Goal: Find specific page/section: Find specific page/section

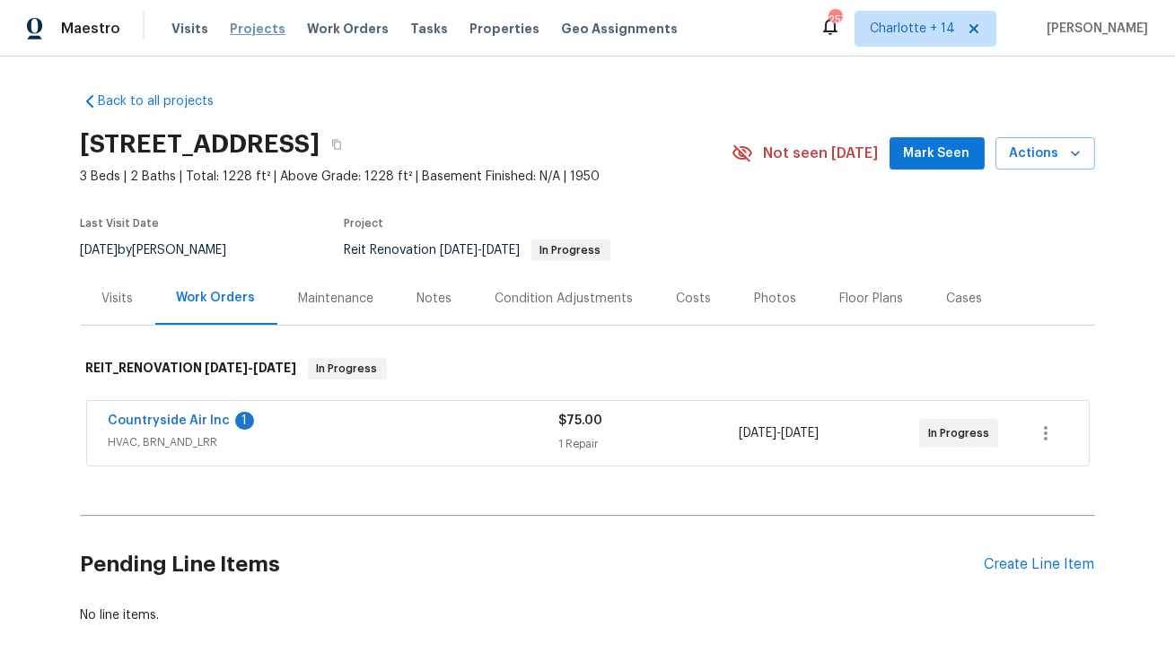
click at [256, 31] on span "Projects" at bounding box center [258, 29] width 56 height 18
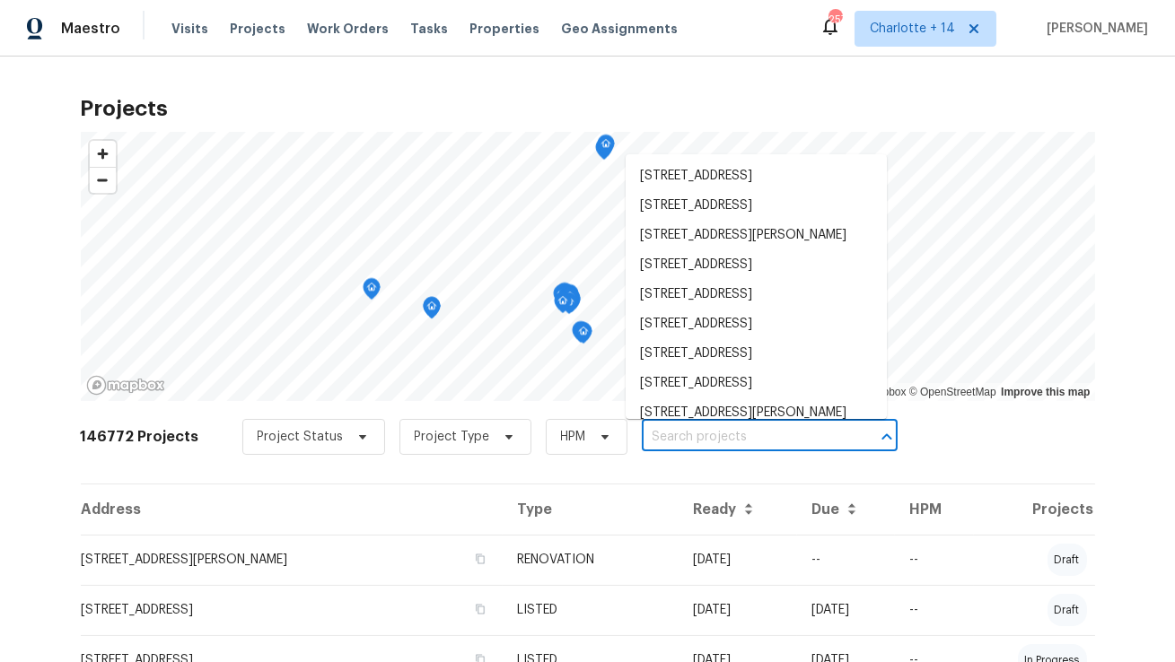
click at [662, 437] on input "text" at bounding box center [745, 438] width 206 height 28
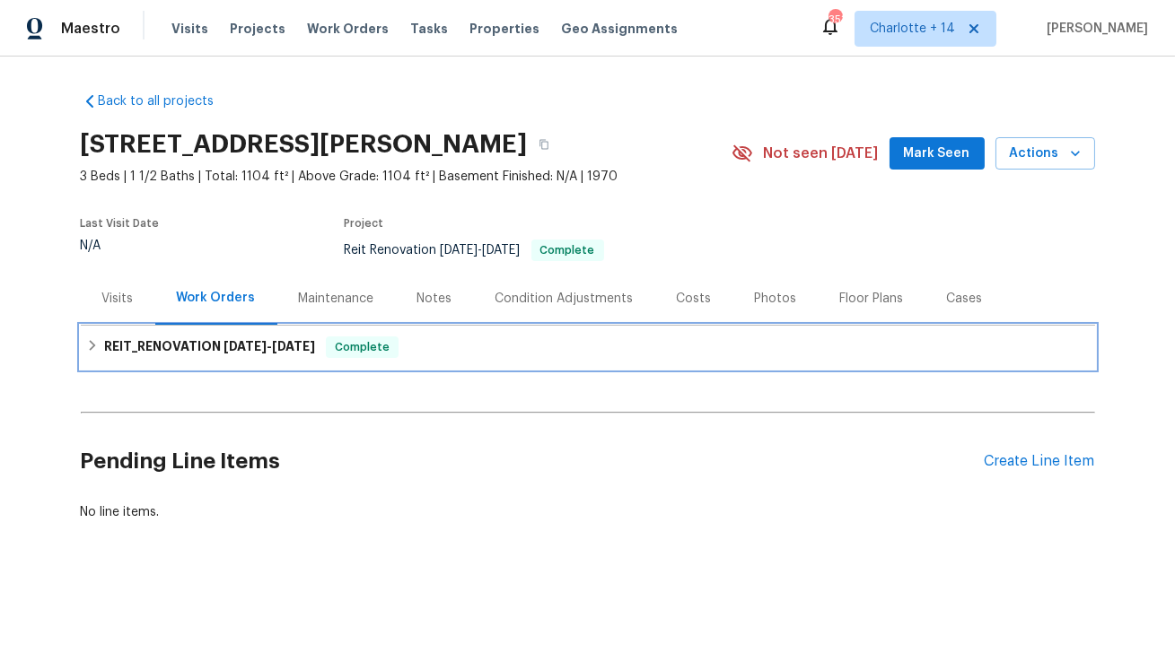
click at [186, 356] on h6 "REIT_RENOVATION [DATE] - [DATE]" at bounding box center [209, 348] width 211 height 22
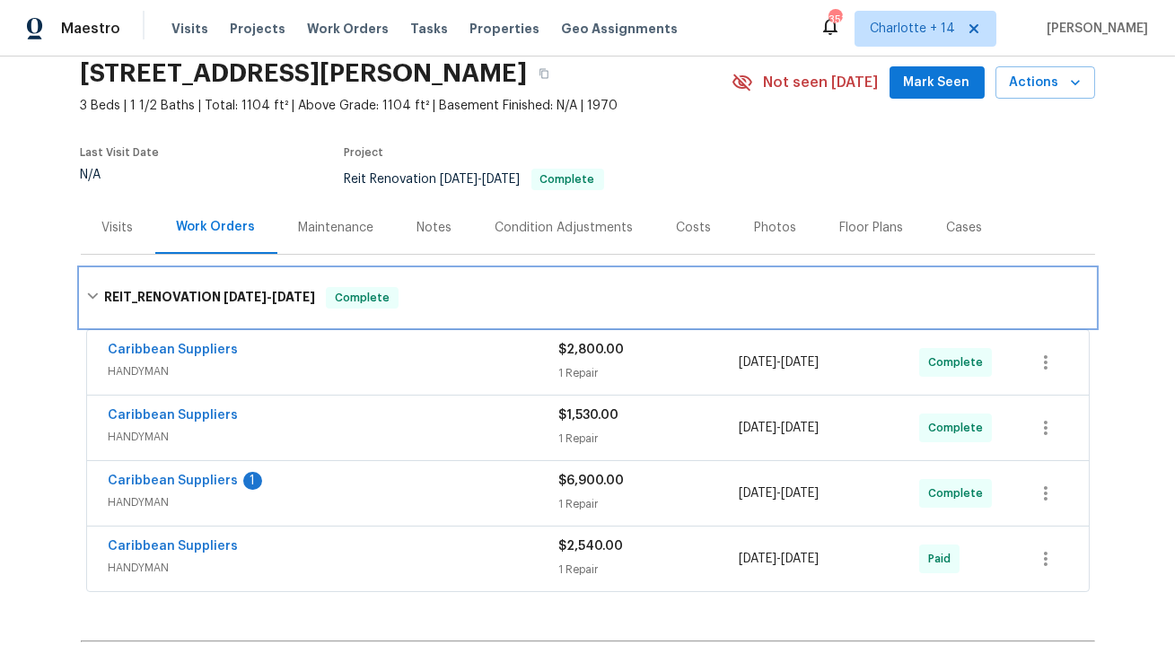
scroll to position [78, 0]
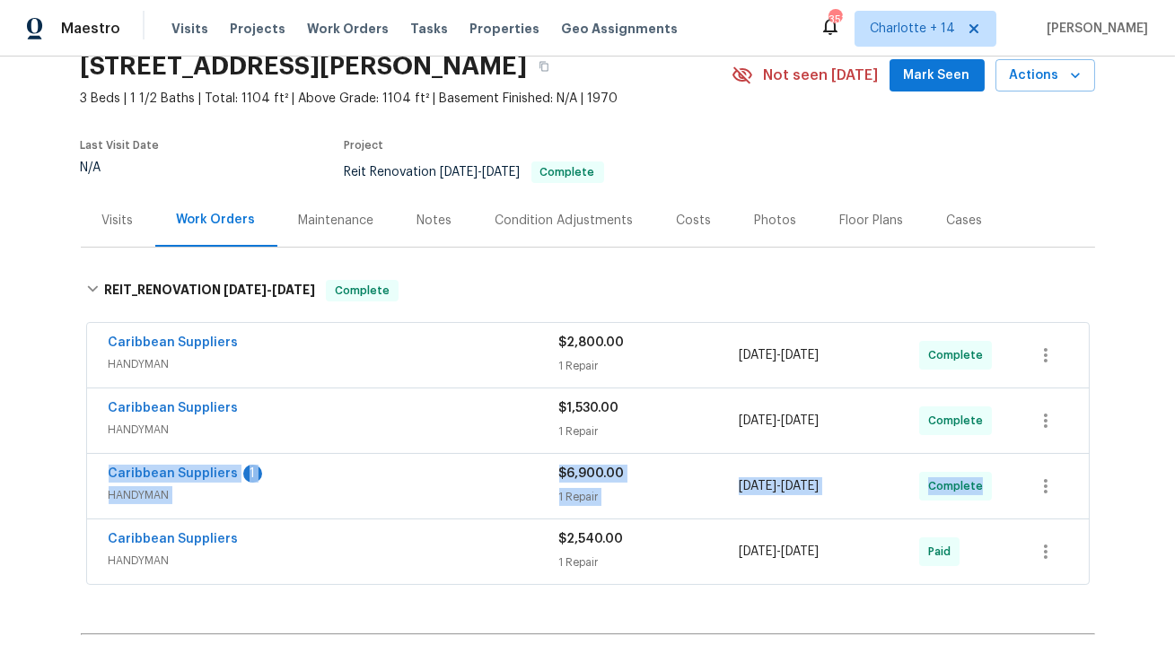
drag, startPoint x: 103, startPoint y: 462, endPoint x: 1000, endPoint y: 480, distance: 896.8
click at [1000, 480] on div "Caribbean Suppliers 1 HANDYMAN $6,900.00 1 Repair [DATE] - [DATE] Complete" at bounding box center [588, 486] width 1002 height 65
click at [538, 65] on icon "button" at bounding box center [543, 66] width 11 height 11
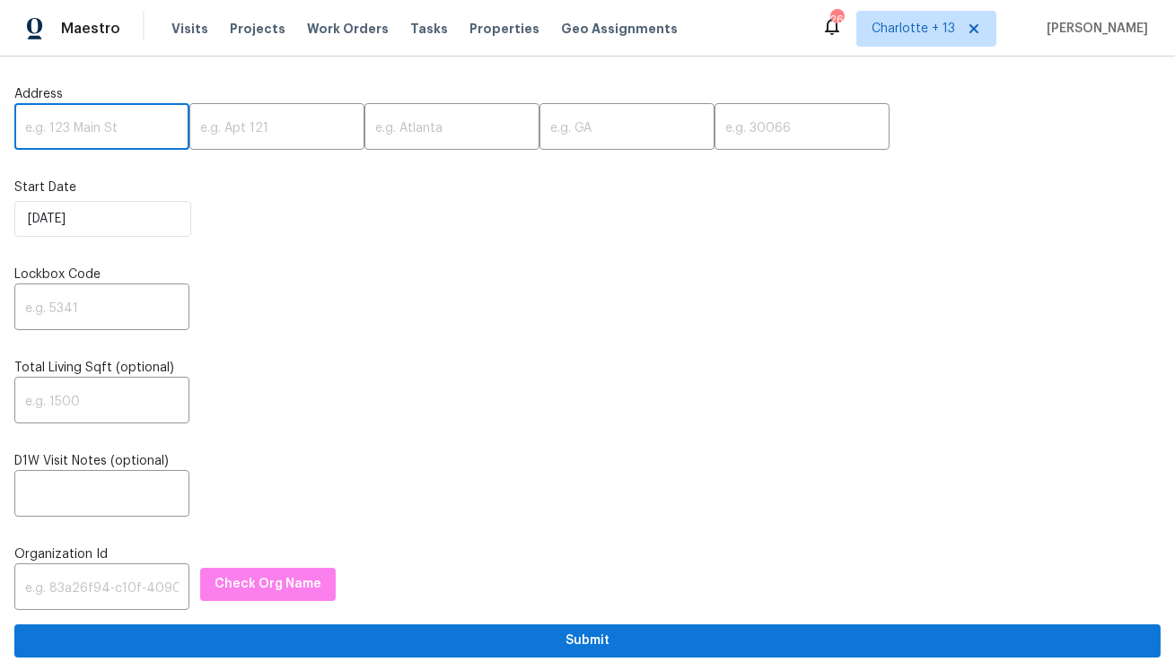
click at [75, 132] on input "text" at bounding box center [101, 129] width 175 height 42
paste input "6315 Cresta Place Dr, Pasadena, TX 77505"
click at [145, 130] on input "6315 Cresta Place Dr, Pasadena, TX 77505" at bounding box center [101, 129] width 175 height 42
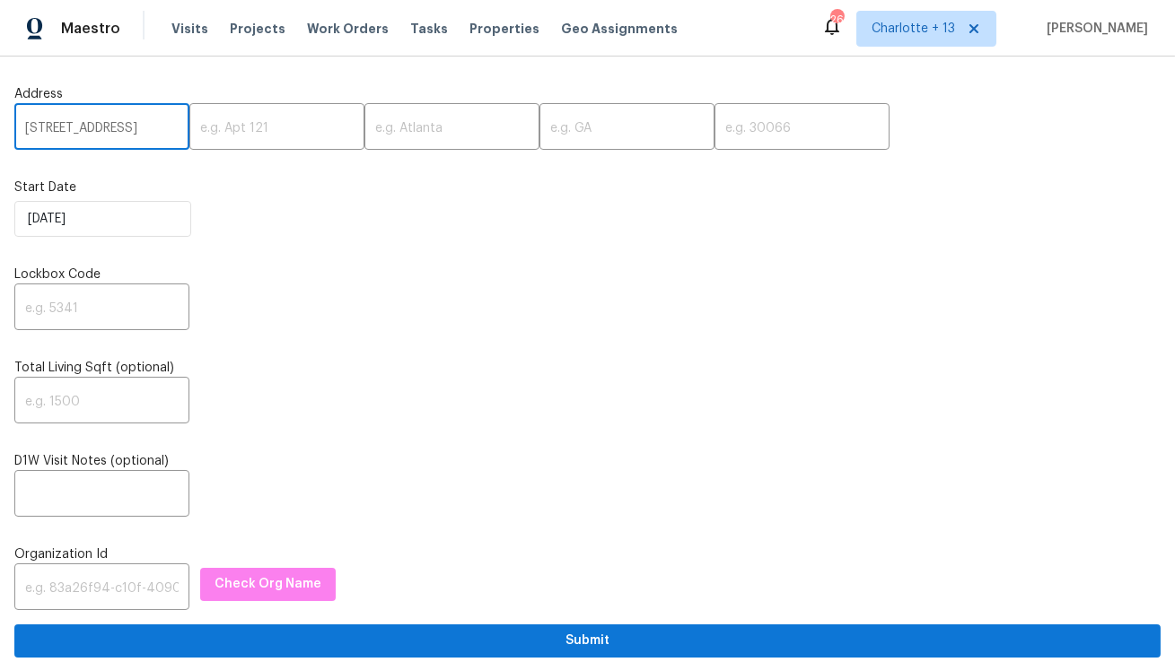
scroll to position [0, 68]
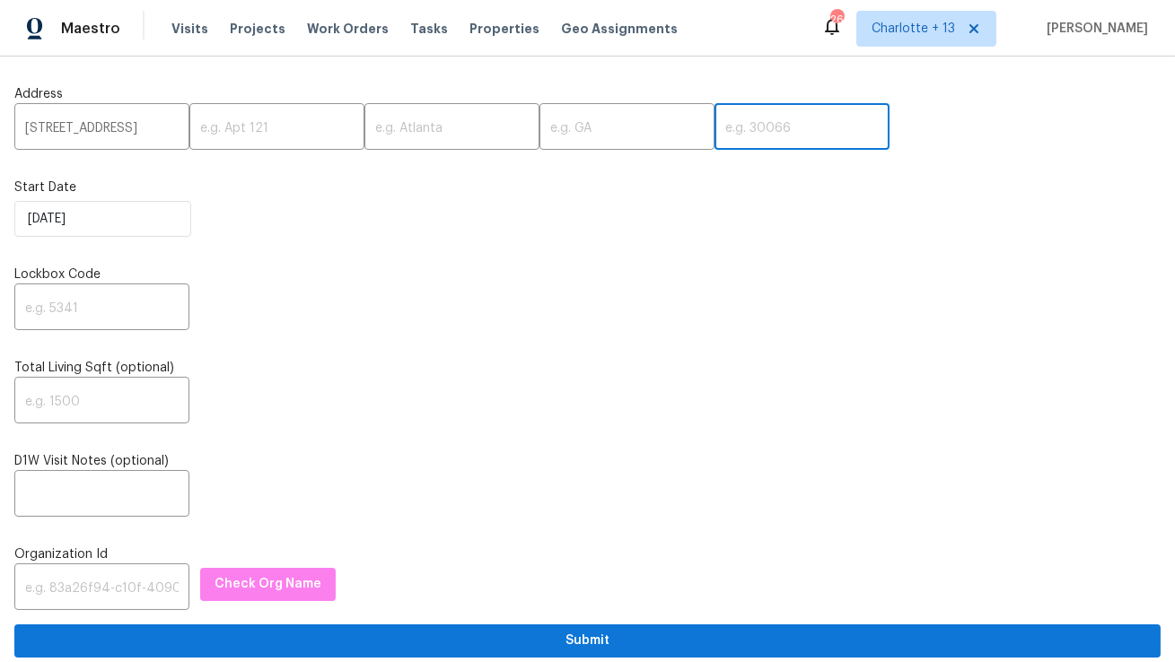
click at [714, 133] on input "text" at bounding box center [801, 129] width 175 height 42
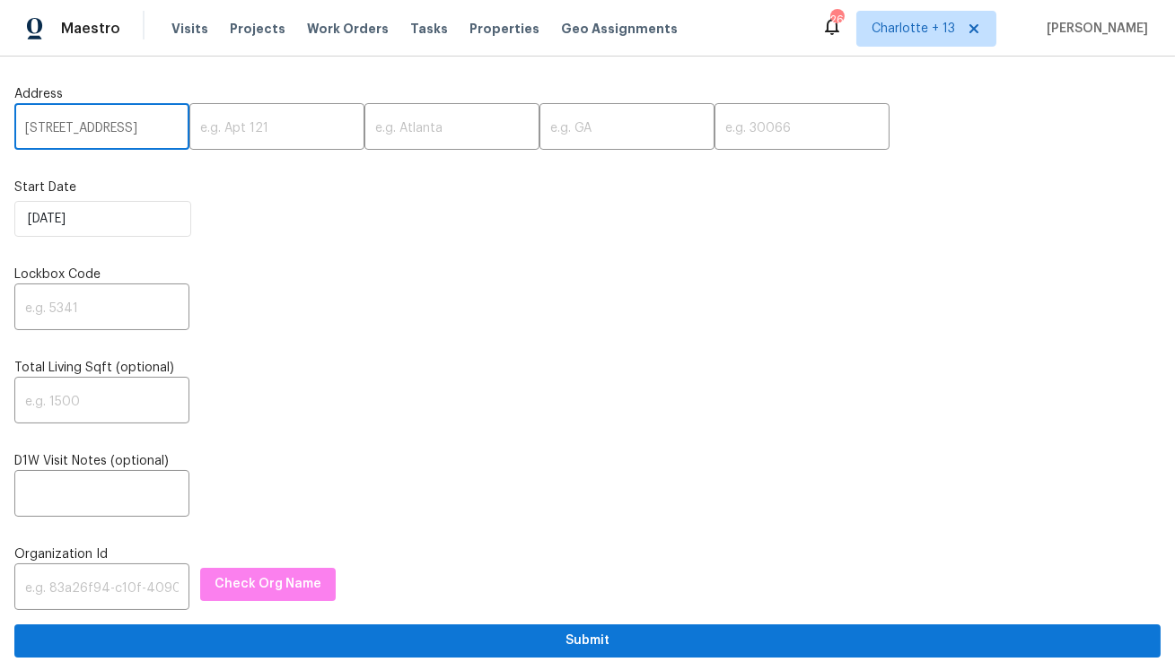
click at [122, 129] on input "6315 Cresta Place Dr, Pasadena, TX" at bounding box center [101, 129] width 175 height 42
type input "6315 Cresta Place Dr,, TX"
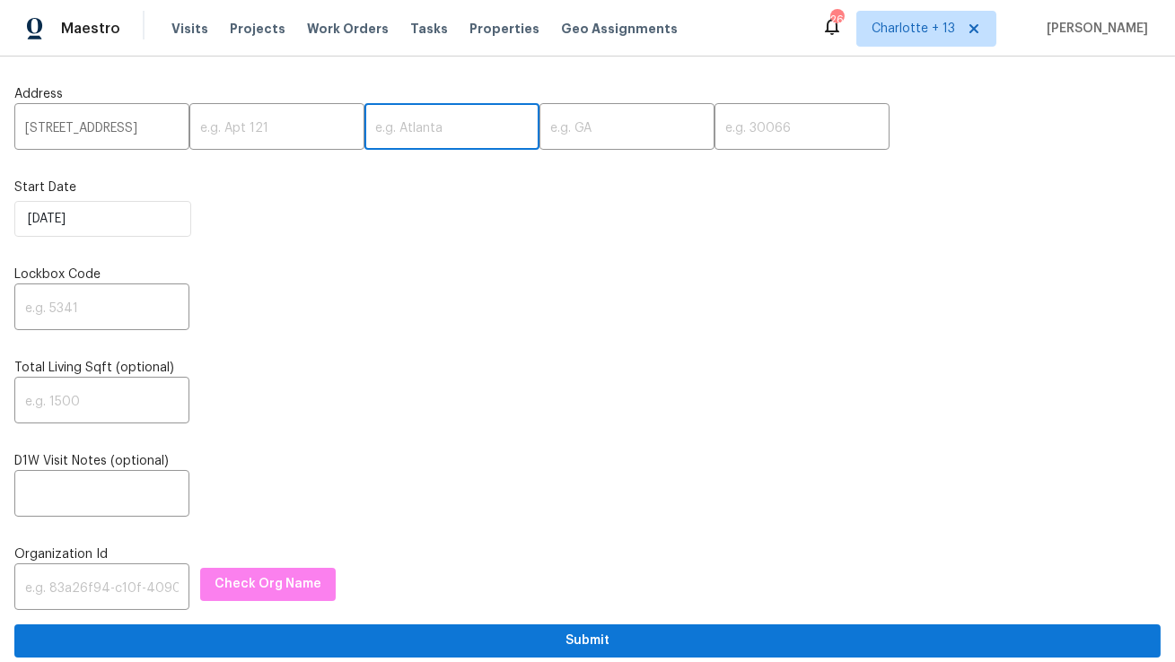
scroll to position [0, 0]
click at [400, 136] on input "text" at bounding box center [451, 129] width 175 height 42
paste input "Pasadena"
type input "Pasadena"
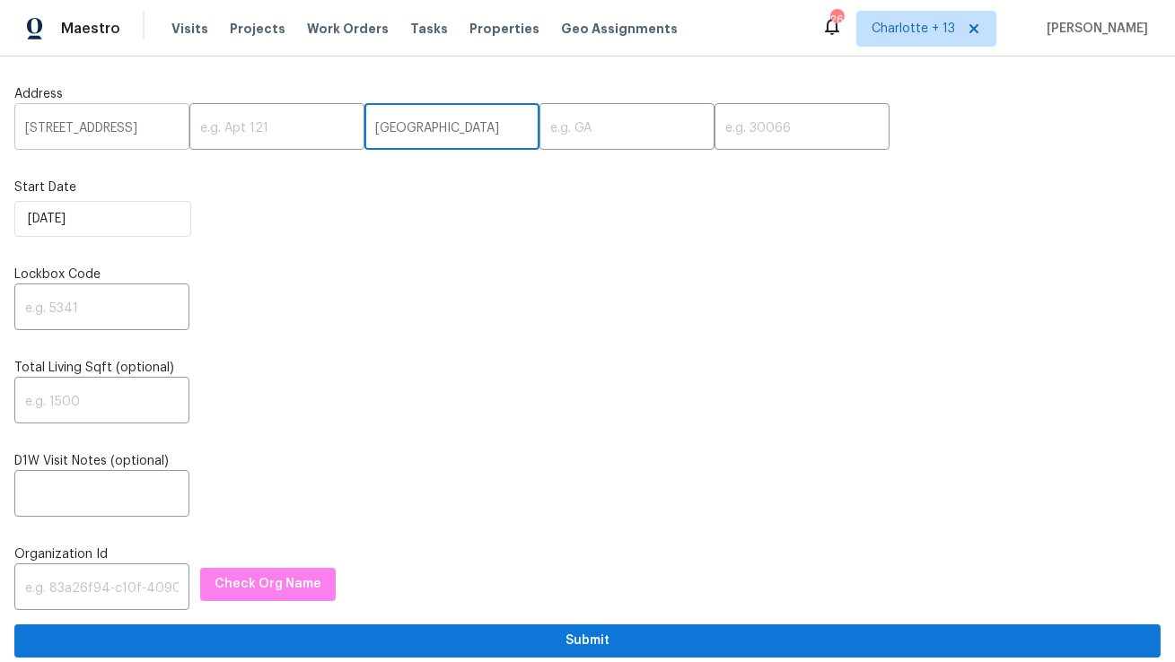
click at [154, 128] on input "6315 Cresta Place Dr,, TX" at bounding box center [101, 129] width 175 height 42
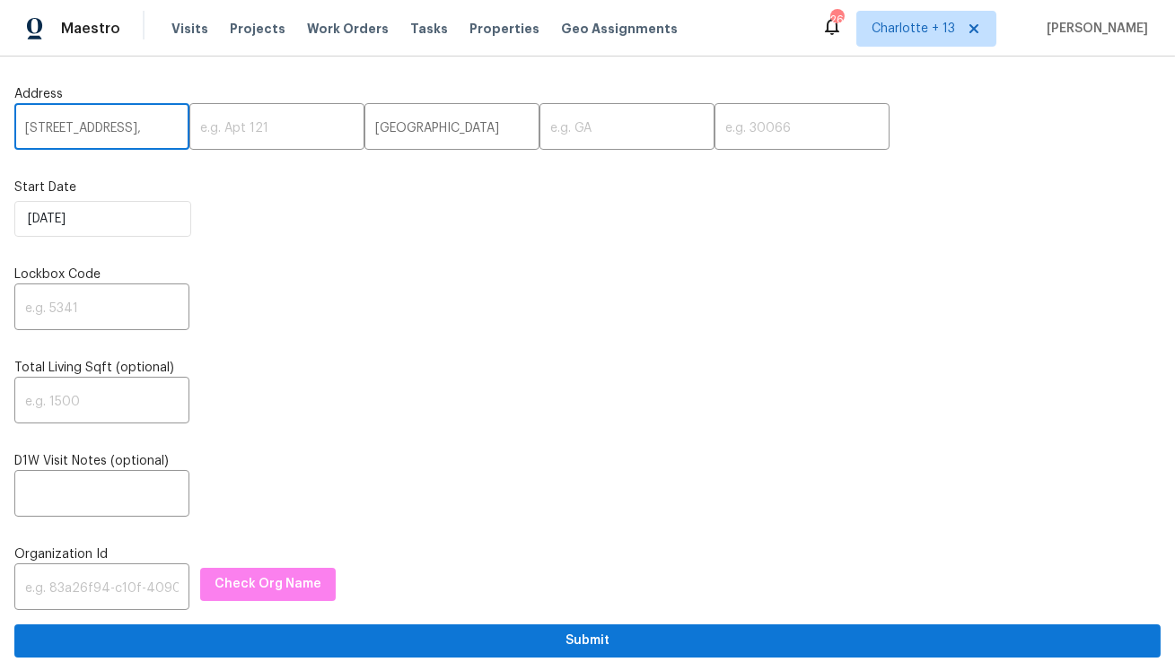
scroll to position [0, 0]
type input "6315 Cresta Place Dr,,"
click at [539, 122] on input "text" at bounding box center [626, 129] width 175 height 42
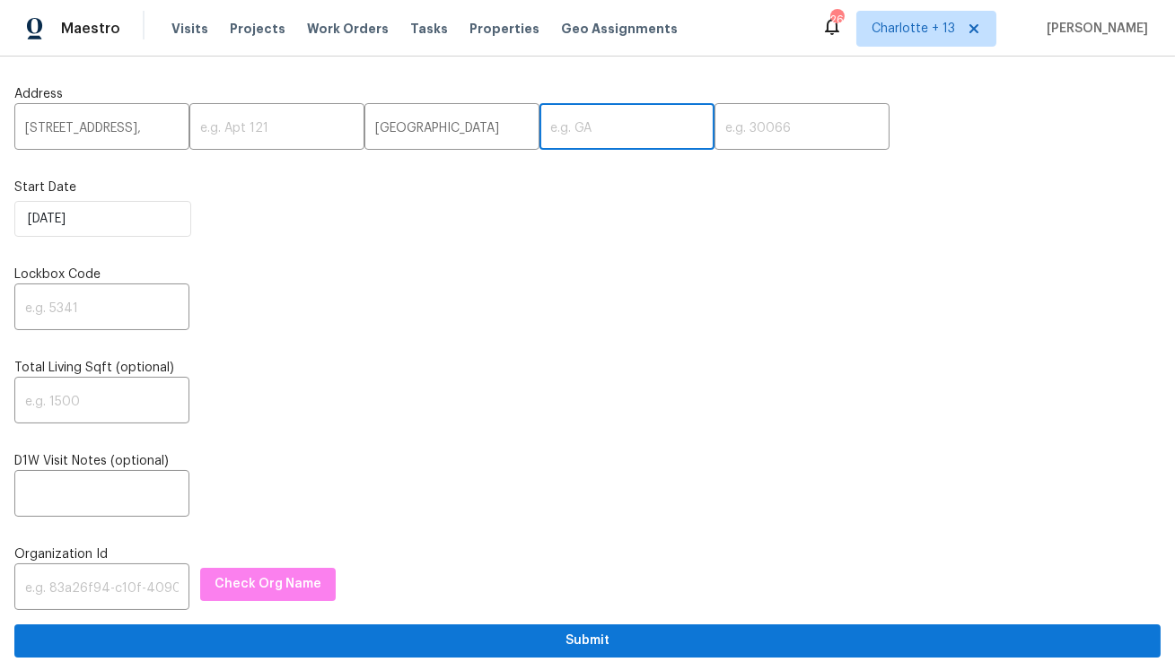
paste input "TX"
type input "TX"
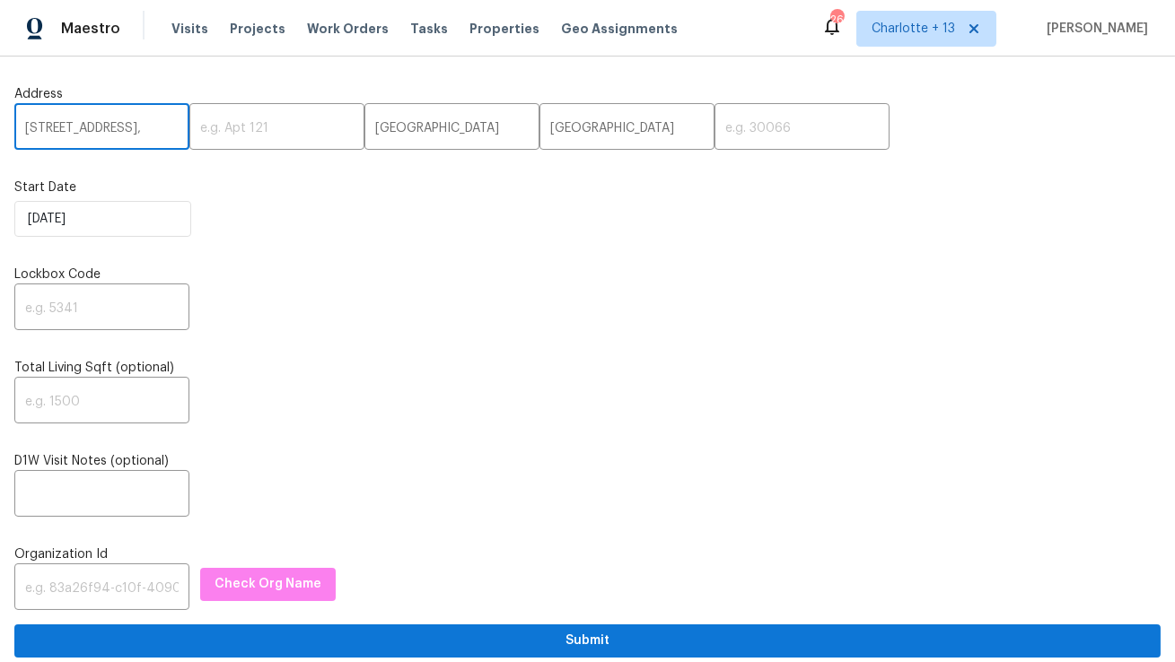
click at [163, 121] on input "6315 Cresta Place Dr,," at bounding box center [101, 129] width 175 height 42
click at [156, 136] on input "6315 Cresta Place Dr,," at bounding box center [101, 129] width 175 height 42
type input "6315 Cresta Place Dr"
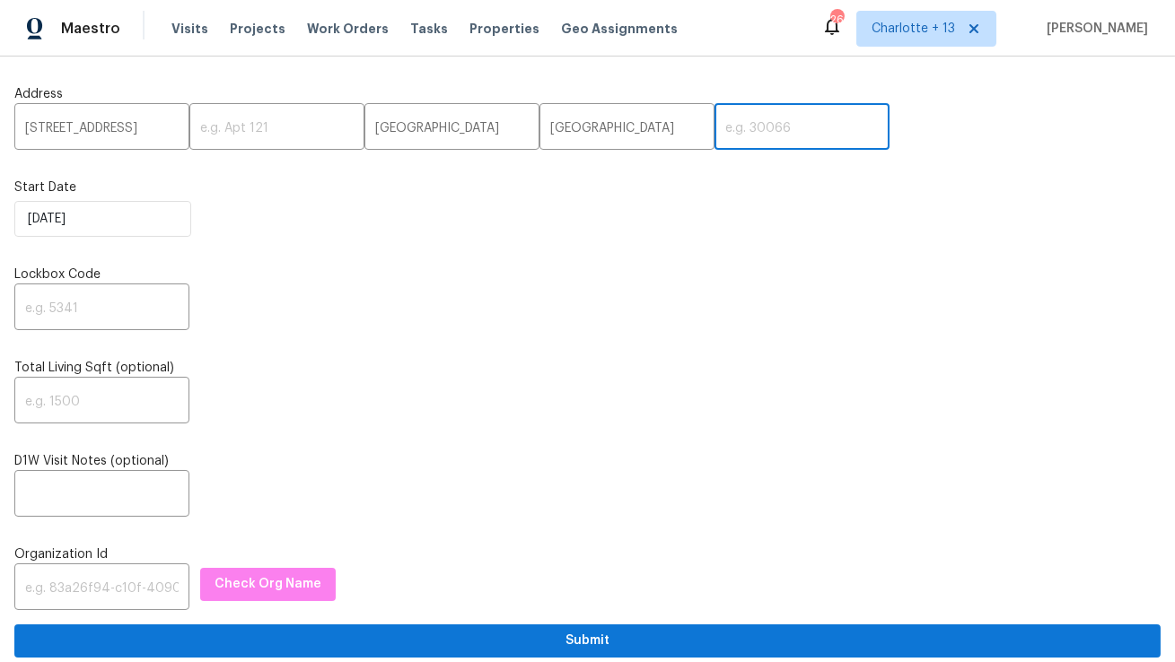
click at [714, 136] on input "text" at bounding box center [801, 129] width 175 height 42
paste input "77505"
type input "77505"
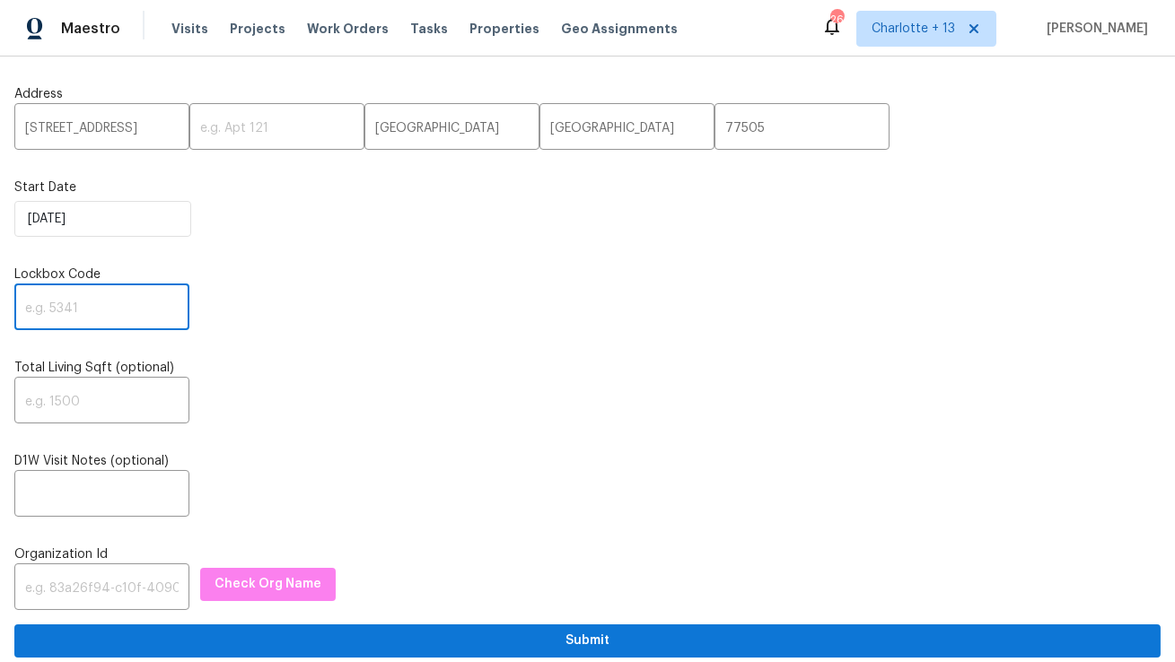
click at [134, 305] on input "text" at bounding box center [101, 309] width 175 height 42
paste input "1914"
type input "1914"
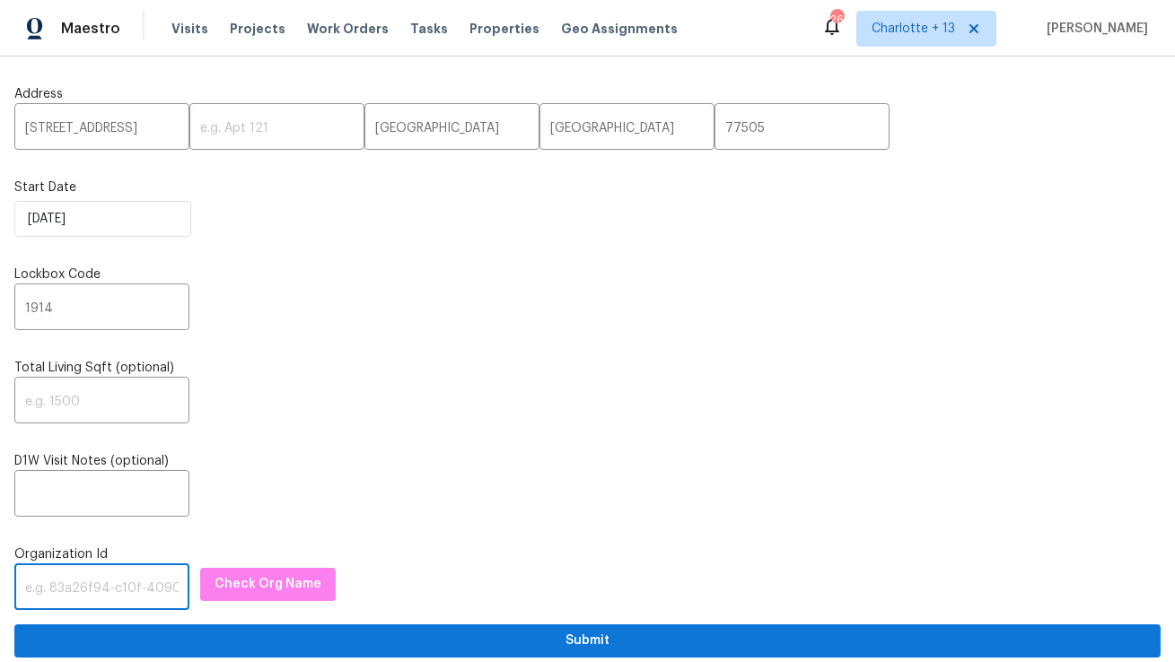
click at [109, 598] on input "text" at bounding box center [101, 589] width 175 height 42
paste input "1349d153-b359-4f9b-b4dd-758ff939cc37"
type input "1349d153-b359-4f9b-b4dd-758ff939cc37"
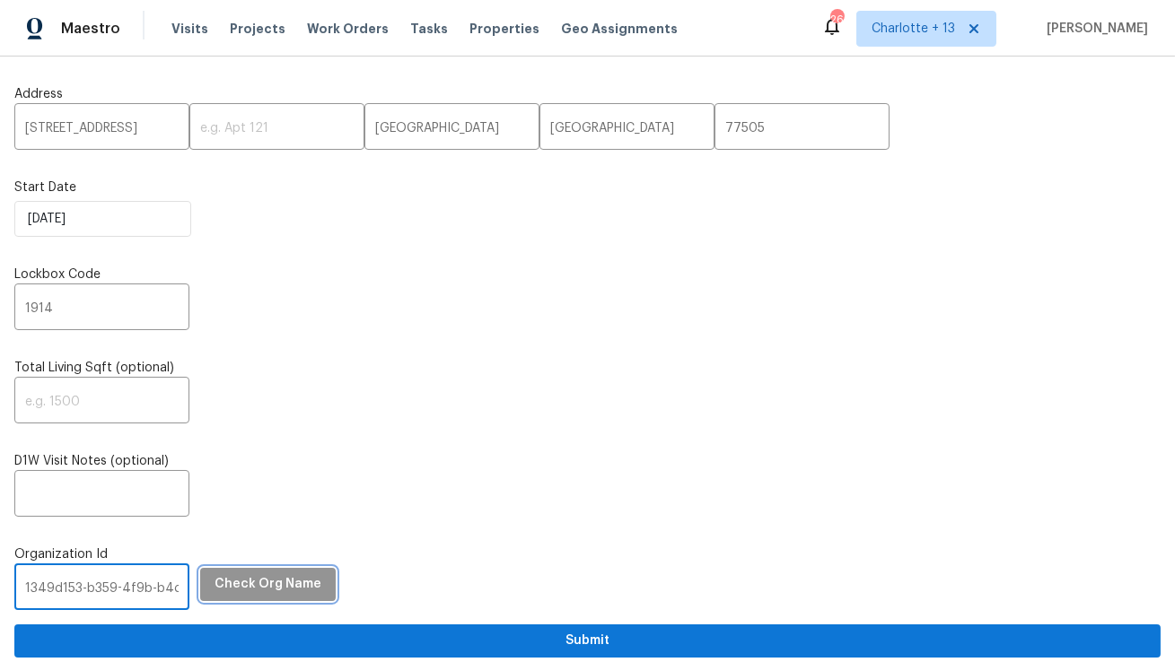
click at [254, 588] on span "Check Org Name" at bounding box center [267, 584] width 107 height 22
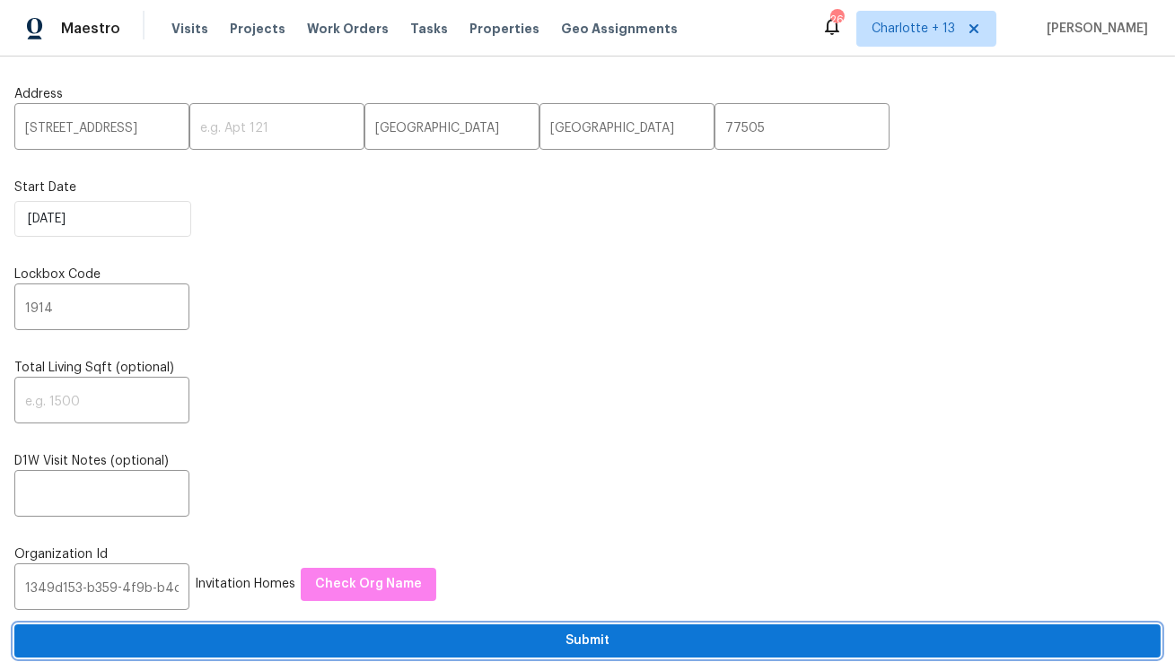
click at [327, 640] on span "Submit" at bounding box center [587, 641] width 1117 height 22
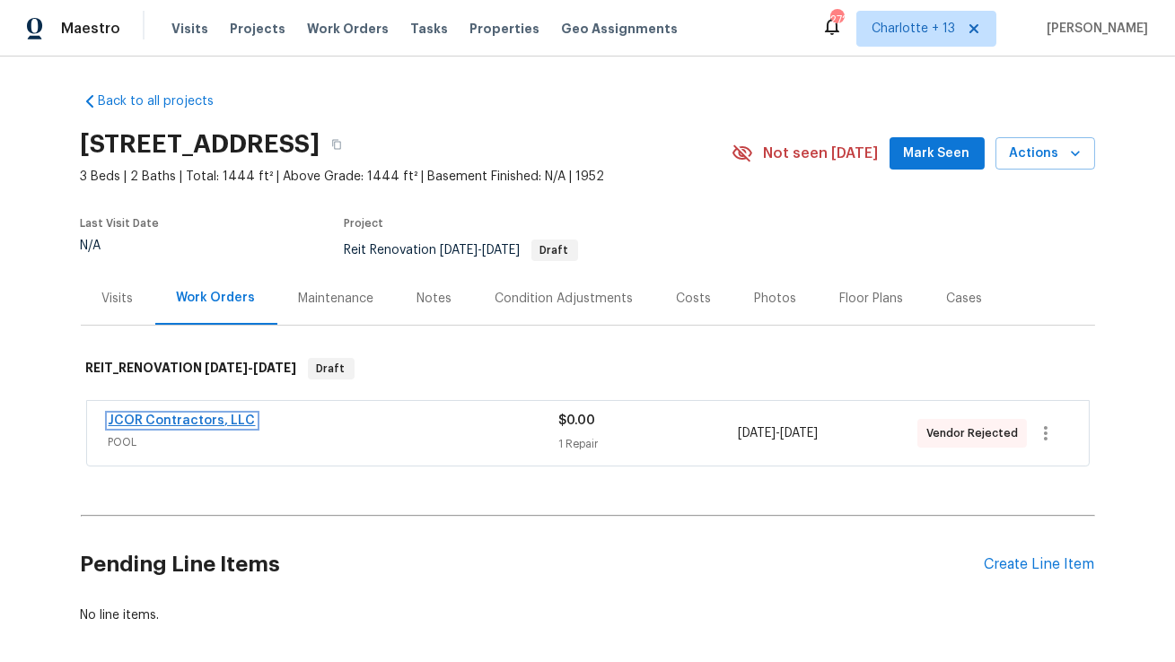
click at [208, 418] on link "JCOR Contractors, LLC" at bounding box center [182, 421] width 147 height 13
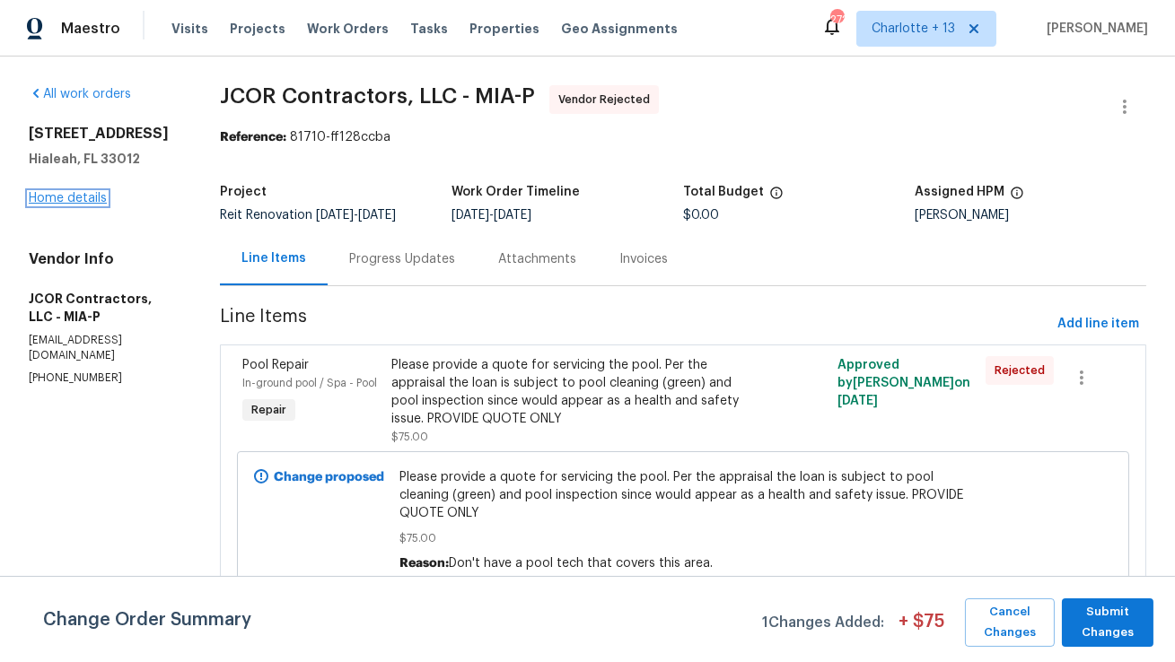
click at [83, 197] on link "Home details" at bounding box center [68, 198] width 78 height 13
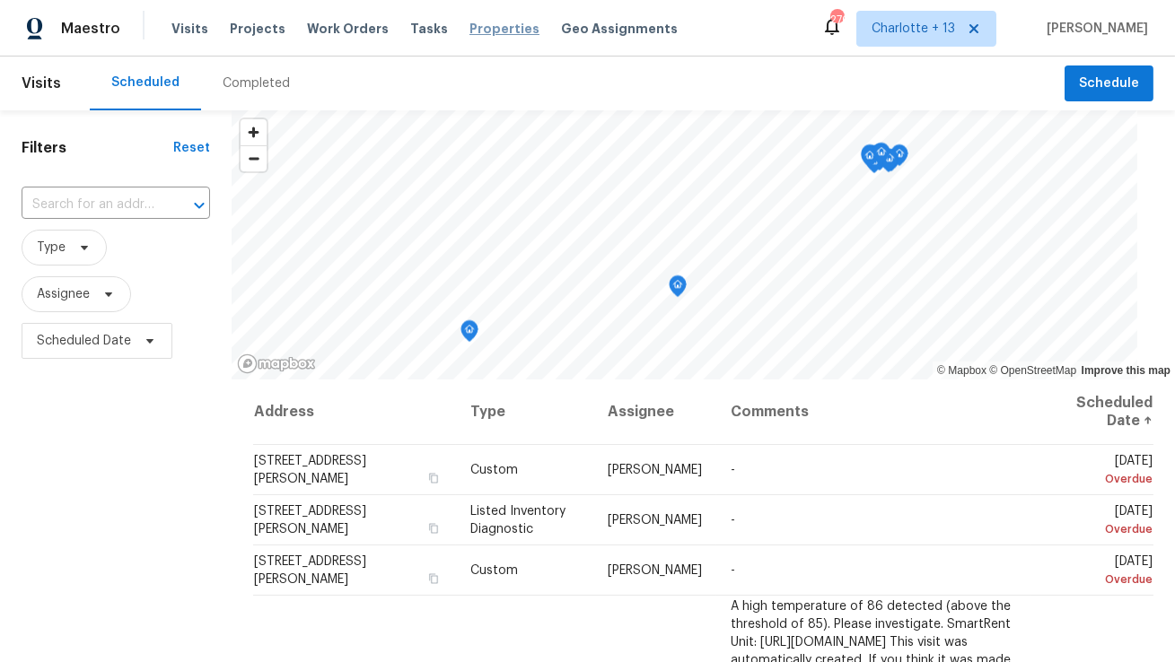
click at [484, 30] on span "Properties" at bounding box center [504, 29] width 70 height 18
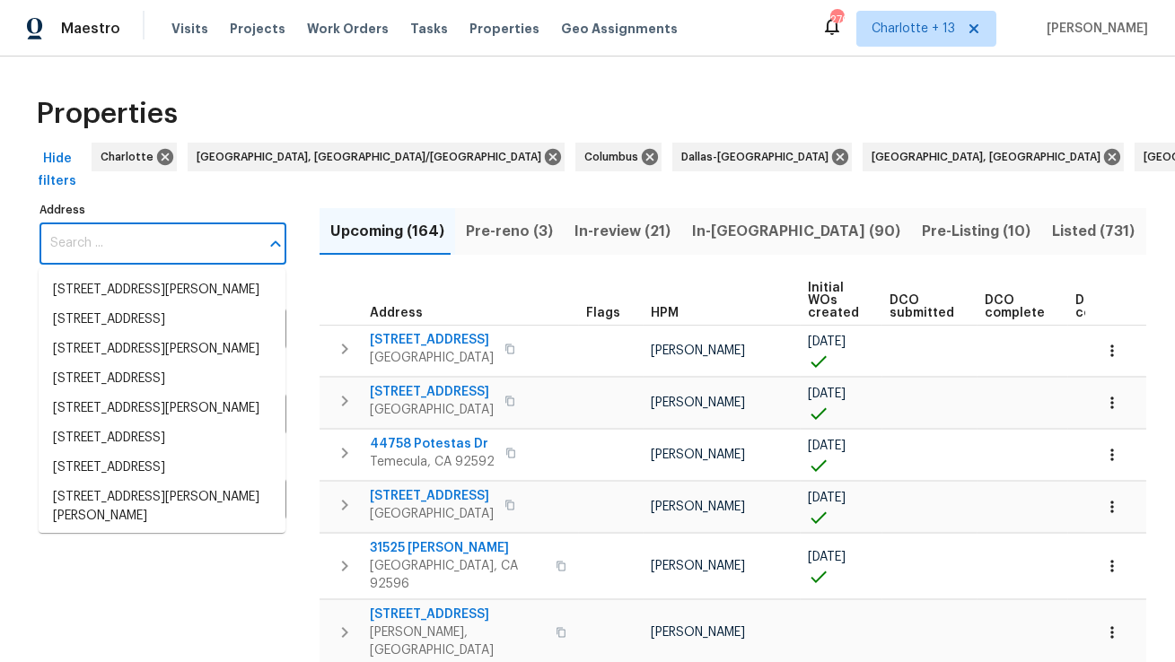
click at [70, 249] on input "Address" at bounding box center [149, 244] width 220 height 42
paste input "[STREET_ADDRESS][PERSON_NAME]"
type input "[STREET_ADDRESS][PERSON_NAME]"
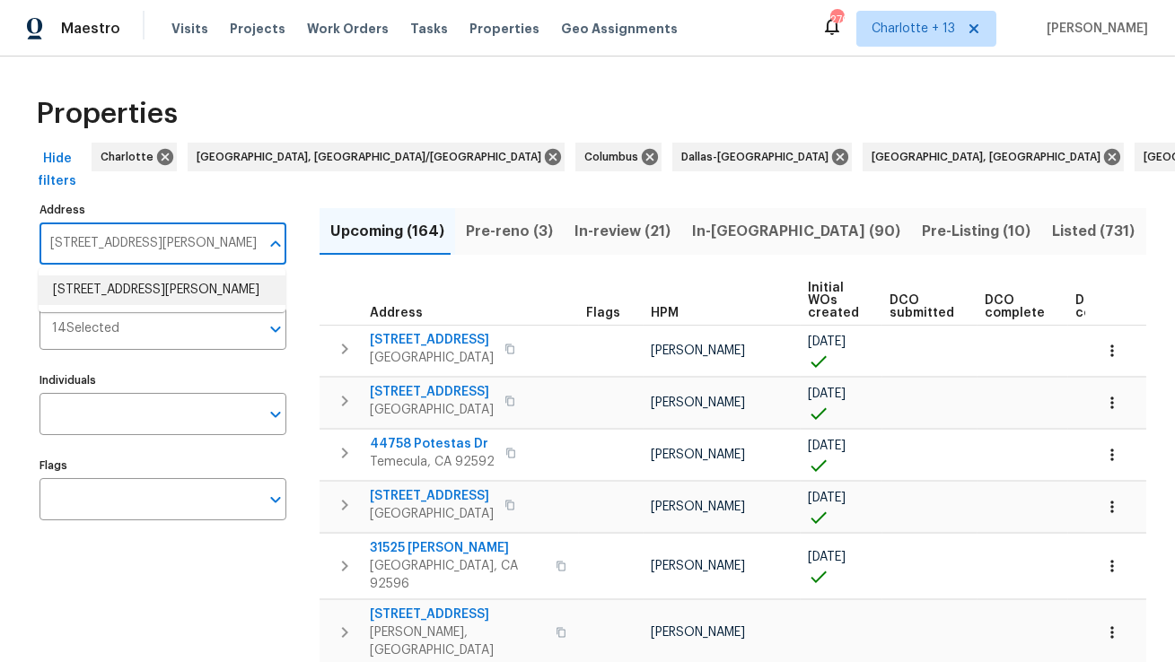
click at [80, 284] on li "4827 Elese St Orlando FL 32811" at bounding box center [162, 291] width 247 height 30
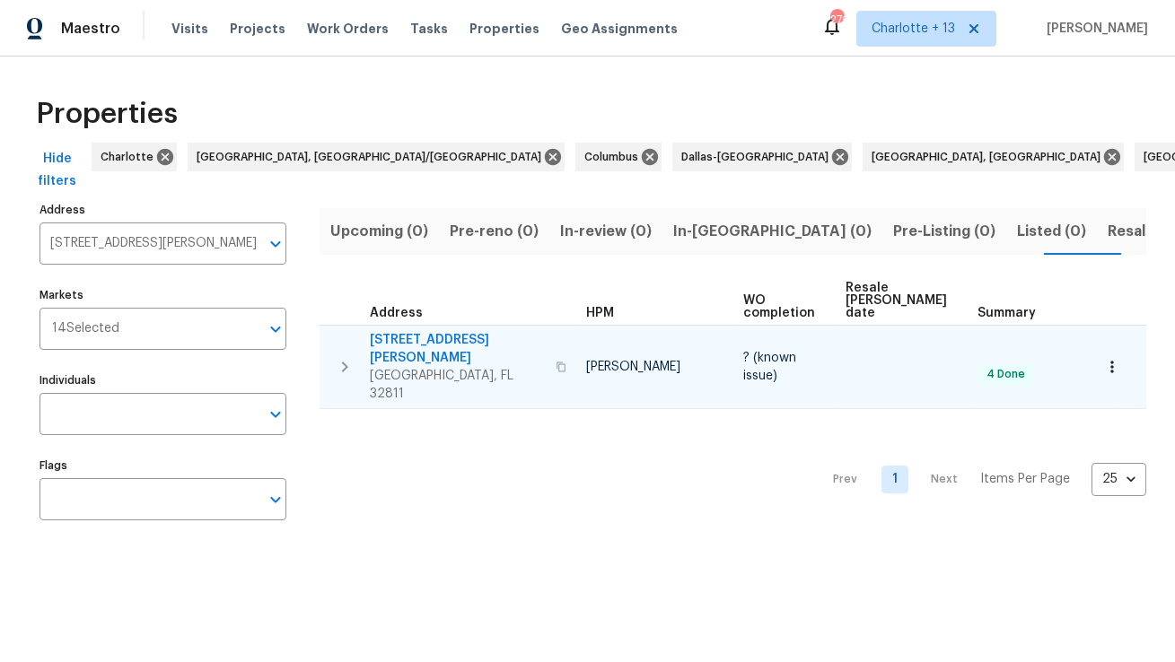
click at [414, 331] on span "[STREET_ADDRESS][PERSON_NAME]" at bounding box center [457, 349] width 175 height 36
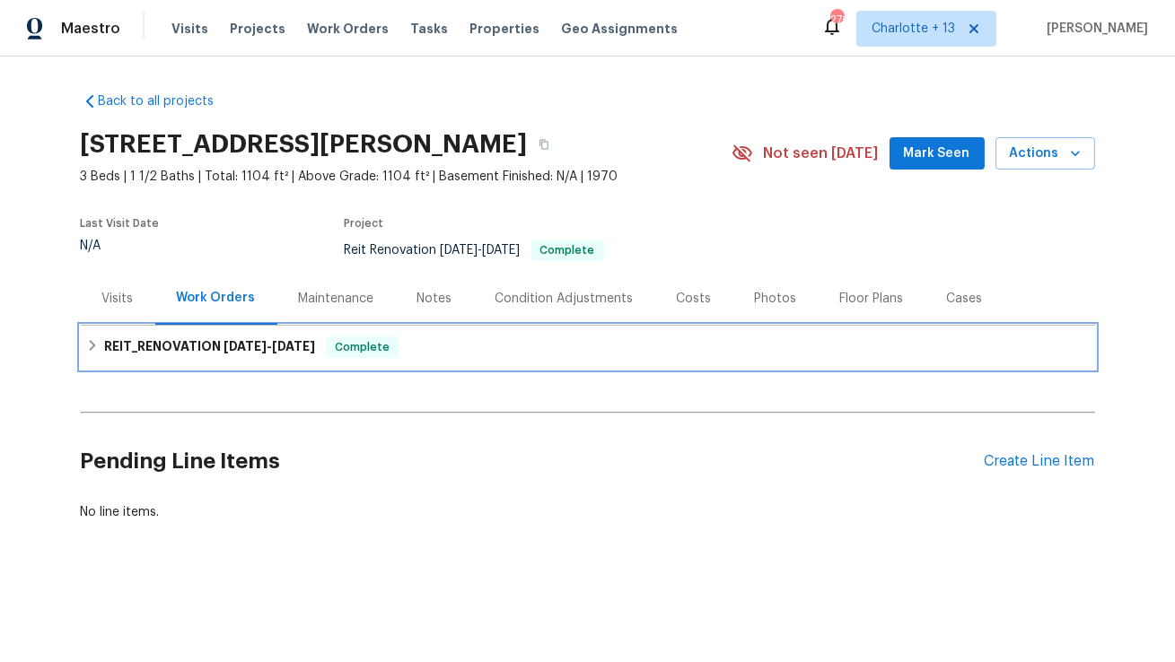
click at [211, 345] on h6 "REIT_RENOVATION [DATE] - [DATE]" at bounding box center [209, 348] width 211 height 22
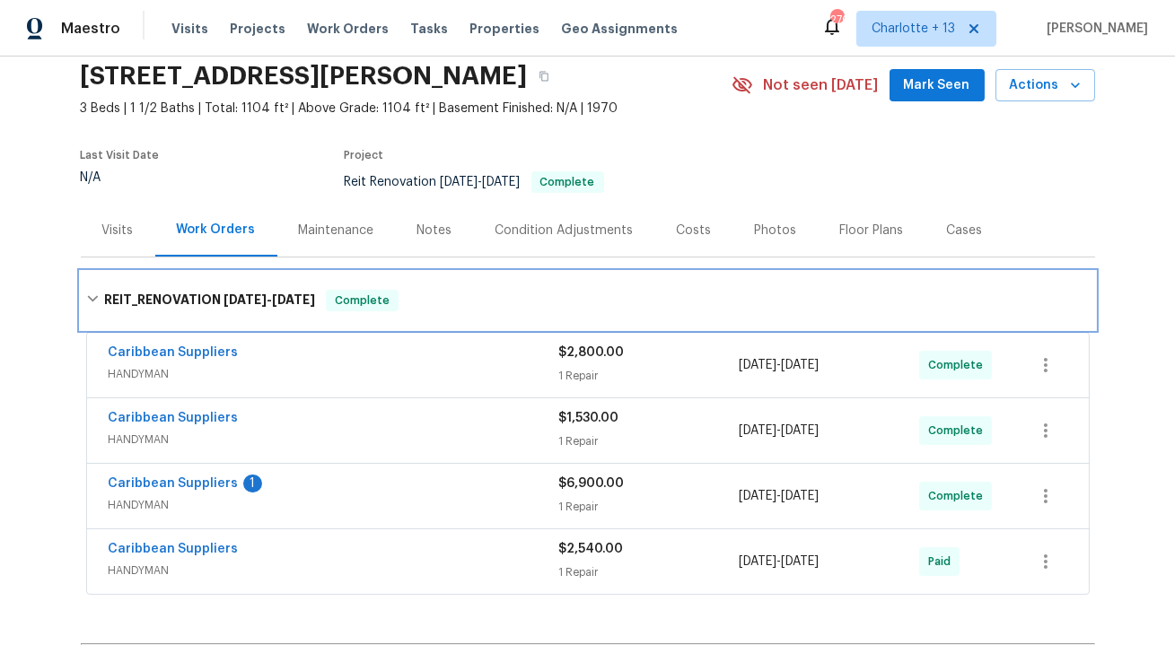
scroll to position [72, 0]
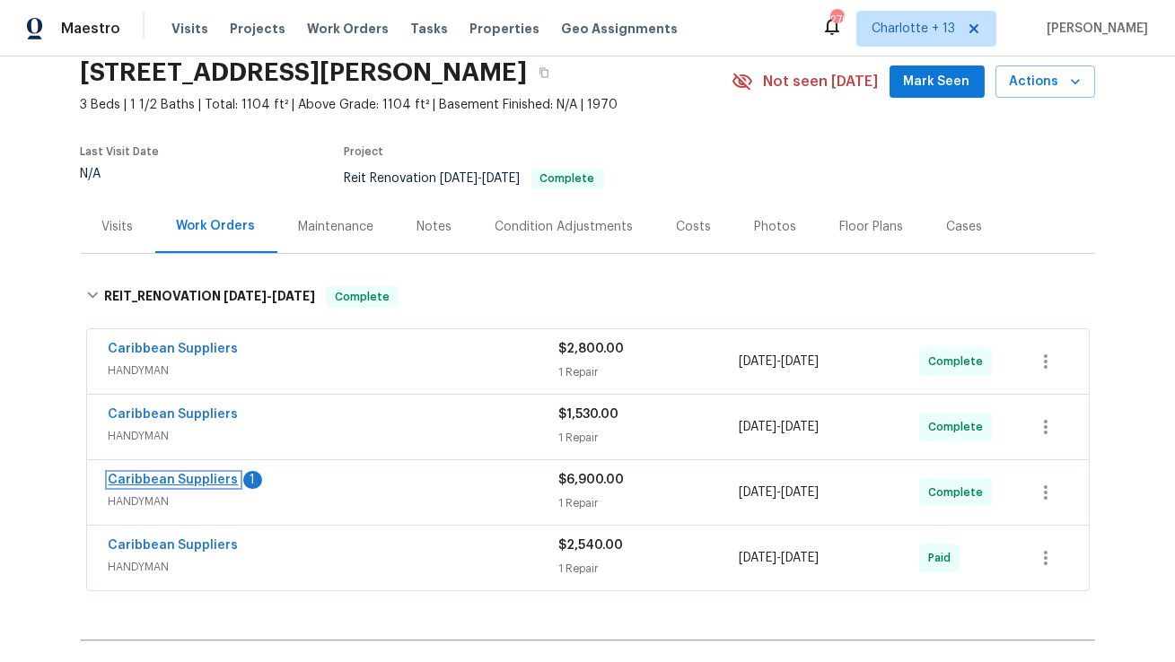
click at [168, 482] on link "Caribbean Suppliers" at bounding box center [174, 480] width 130 height 13
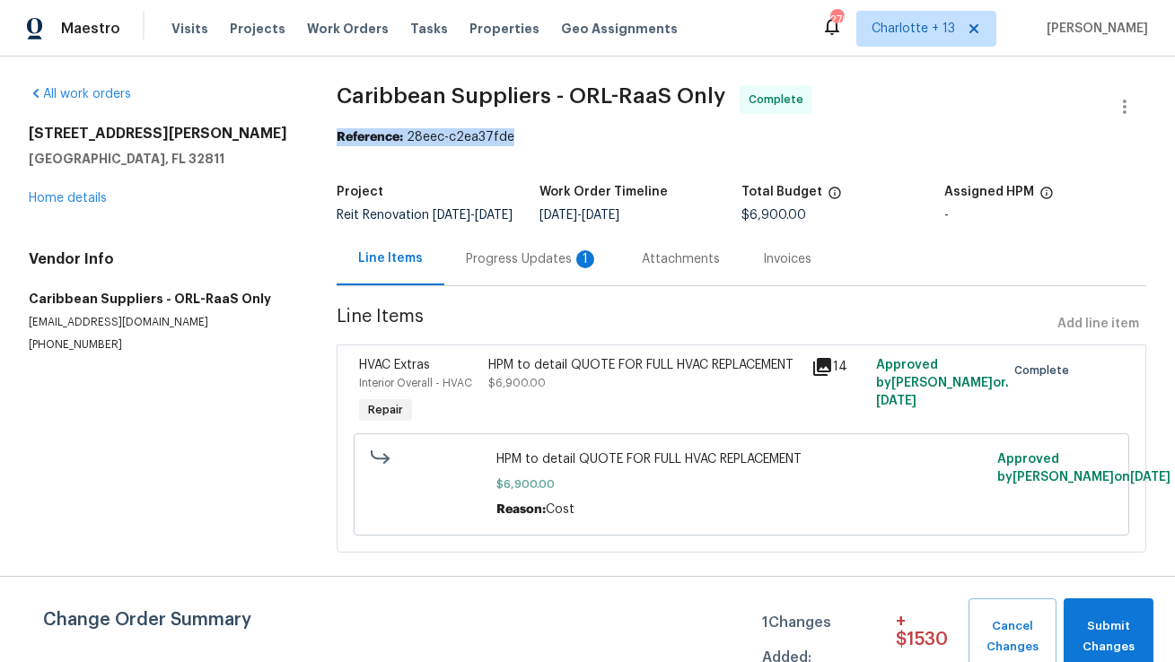
drag, startPoint x: 508, startPoint y: 138, endPoint x: 337, endPoint y: 135, distance: 171.5
click at [337, 135] on div "Reference: 28eec-c2ea37fde" at bounding box center [742, 137] width 810 height 18
copy div "Reference: 28eec-c2ea37fde"
